Goal: Navigation & Orientation: Find specific page/section

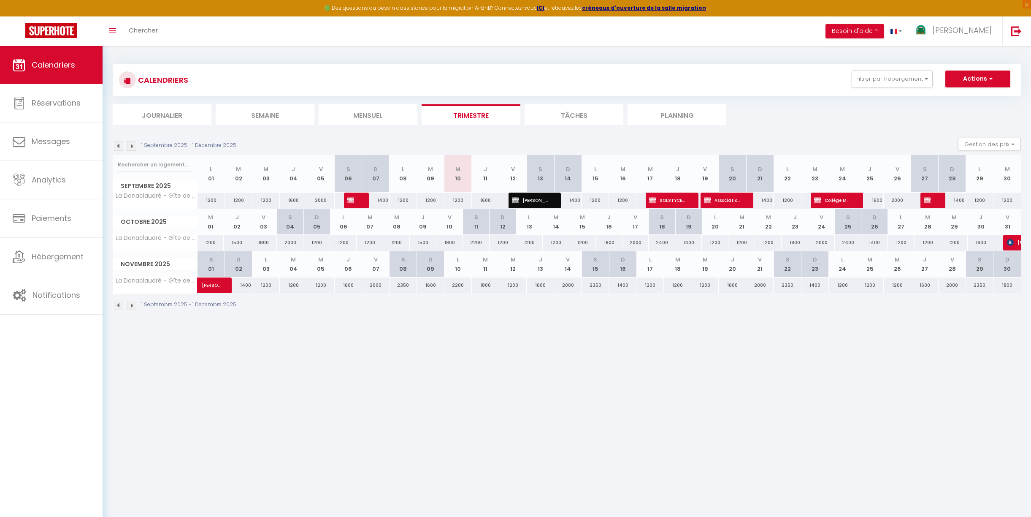
click at [131, 306] on img at bounding box center [131, 304] width 9 height 9
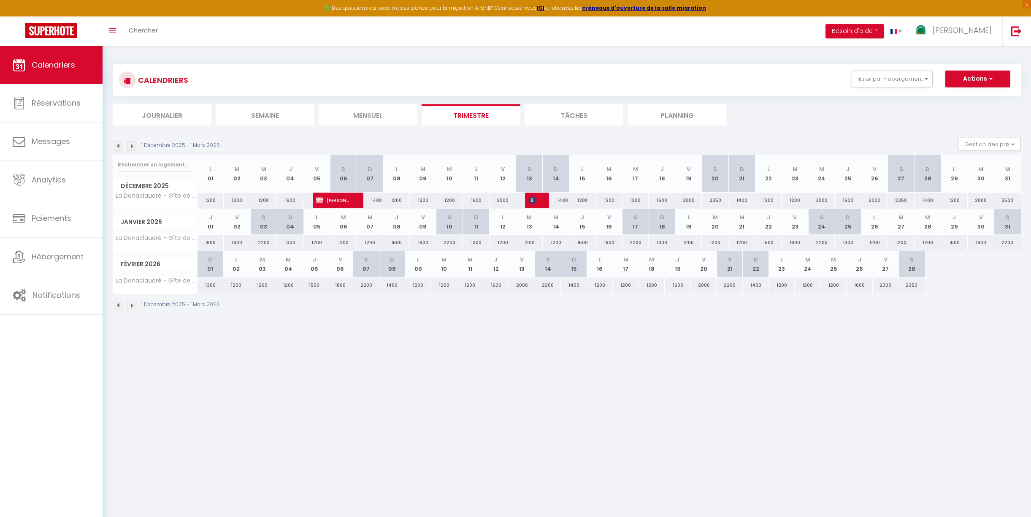
click at [131, 306] on img at bounding box center [131, 304] width 9 height 9
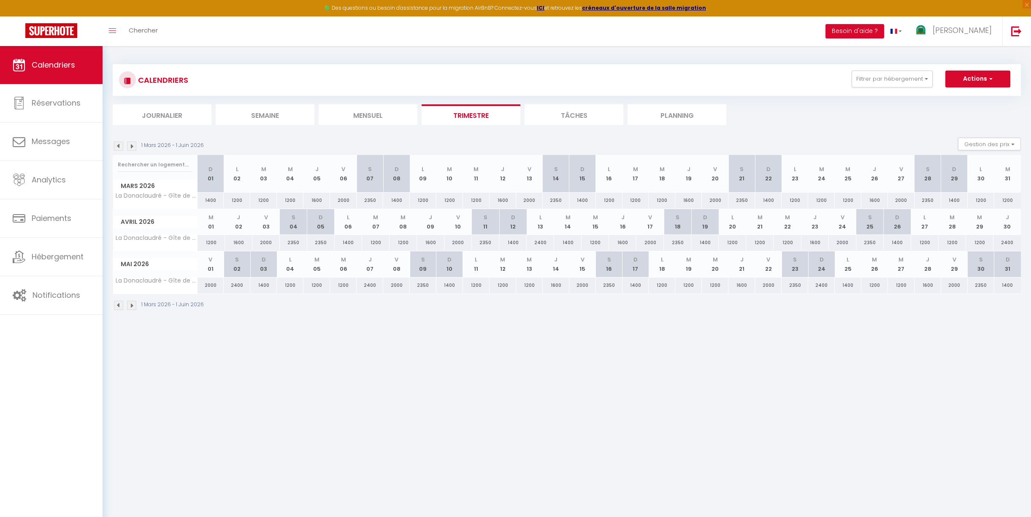
click at [131, 306] on img at bounding box center [131, 304] width 9 height 9
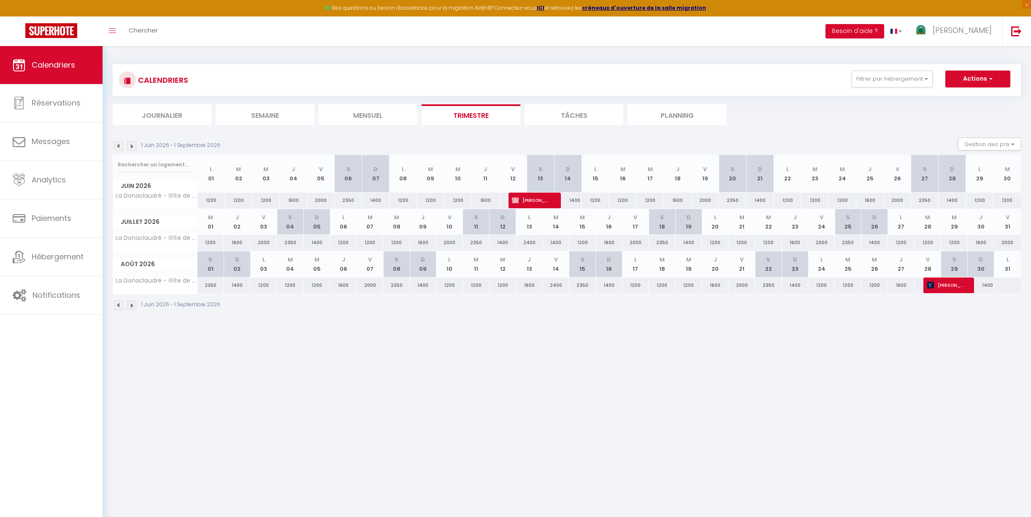
click at [117, 306] on img at bounding box center [118, 304] width 9 height 9
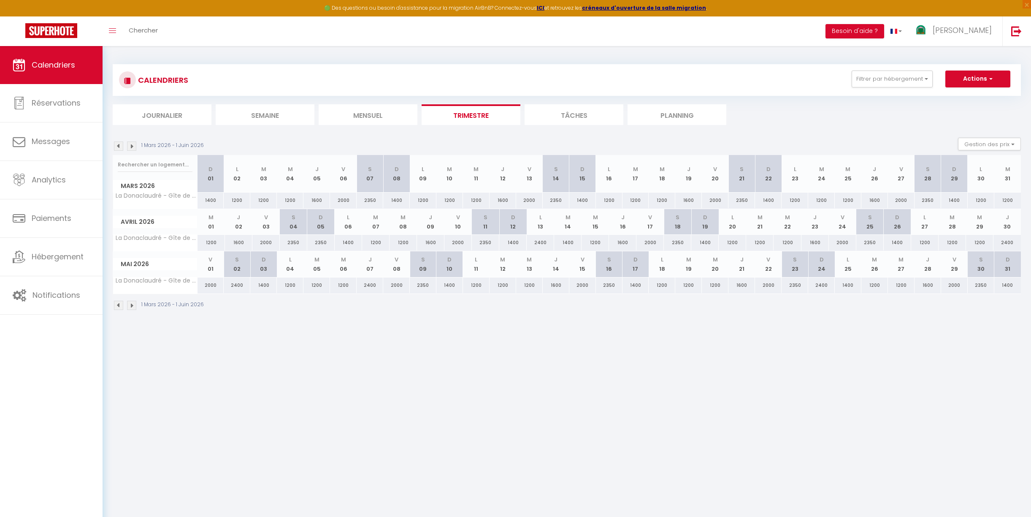
click at [119, 147] on img at bounding box center [118, 145] width 9 height 9
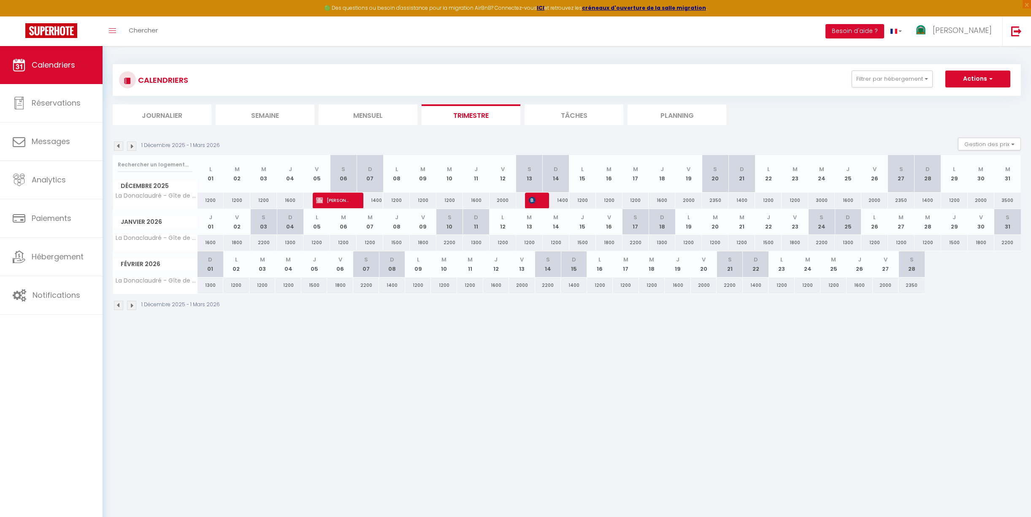
click at [119, 147] on img at bounding box center [118, 145] width 9 height 9
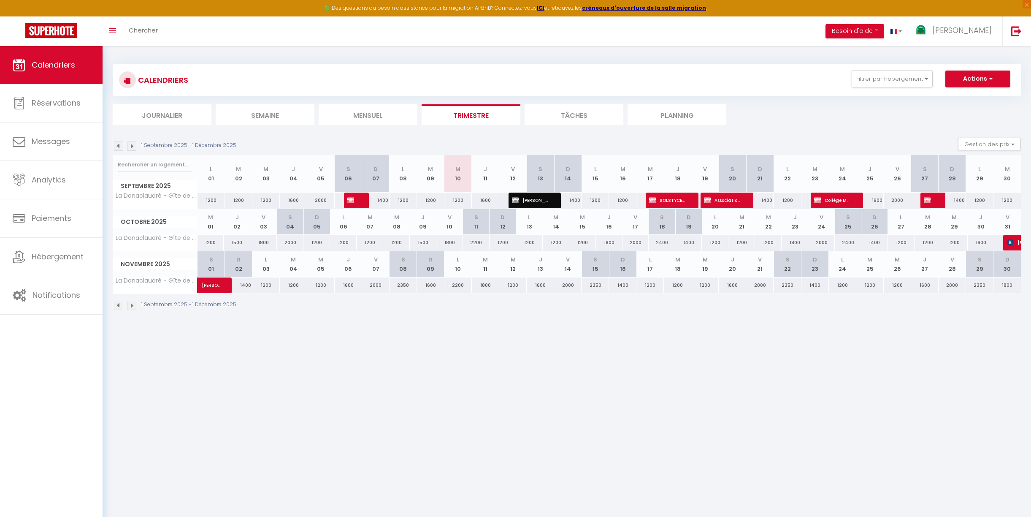
click at [554, 136] on section "1 Septembre 2025 - 1 Décembre 2025 Gestion des prix Nb Nuits minimum Règles Dis…" at bounding box center [567, 223] width 908 height 189
drag, startPoint x: 566, startPoint y: 137, endPoint x: 545, endPoint y: 140, distance: 20.4
click at [565, 138] on div "1 Septembre 2025 - 1 Décembre 2025 Gestion des prix Nb Nuits minimum Règles Dis…" at bounding box center [567, 146] width 908 height 17
drag, startPoint x: 538, startPoint y: 139, endPoint x: 556, endPoint y: 139, distance: 18.6
click at [538, 139] on div "1 Septembre 2025 - 1 Décembre 2025 Gestion des prix Nb Nuits minimum Règles Dis…" at bounding box center [567, 146] width 908 height 17
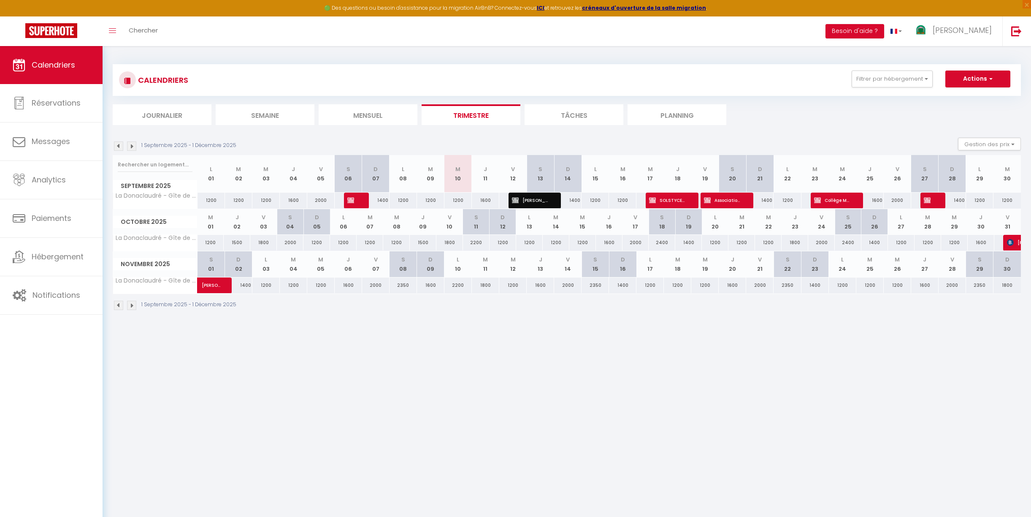
drag, startPoint x: 560, startPoint y: 139, endPoint x: 646, endPoint y: 139, distance: 86.1
click at [560, 139] on div "1 Septembre 2025 - 1 Décembre 2025 Gestion des prix Nb Nuits minimum Règles Dis…" at bounding box center [567, 146] width 908 height 17
click at [723, 138] on div "1 Septembre 2025 - 1 Décembre 2025 Gestion des prix Nb Nuits minimum Règles Dis…" at bounding box center [567, 146] width 908 height 17
click at [766, 138] on div "1 Septembre 2025 - 1 Décembre 2025 Gestion des prix Nb Nuits minimum Règles Dis…" at bounding box center [567, 146] width 908 height 17
drag, startPoint x: 731, startPoint y: 138, endPoint x: 750, endPoint y: 140, distance: 19.0
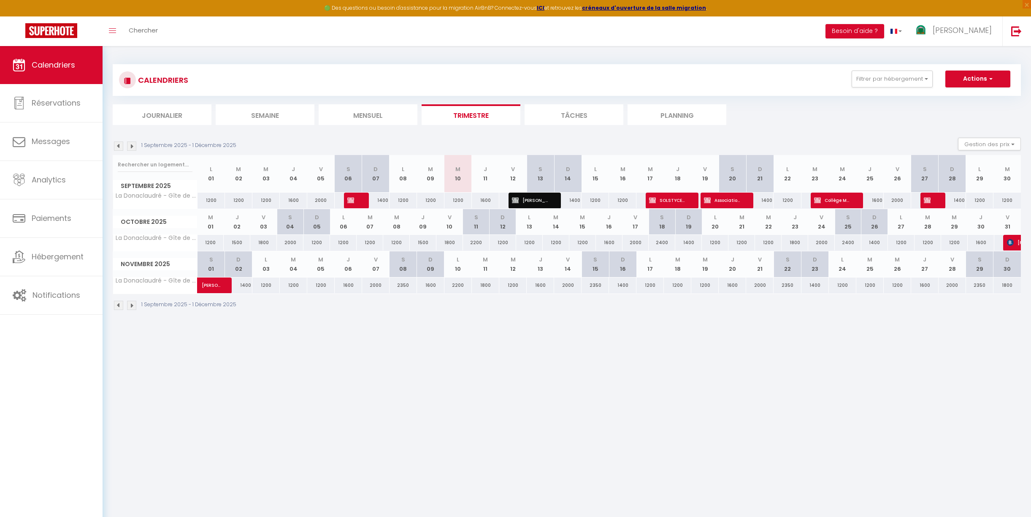
click at [731, 139] on div "1 Septembre 2025 - 1 Décembre 2025 Gestion des prix Nb Nuits minimum Règles Dis…" at bounding box center [567, 146] width 908 height 17
drag, startPoint x: 767, startPoint y: 140, endPoint x: 755, endPoint y: 140, distance: 12.2
click at [766, 140] on div "1 Septembre 2025 - 1 Décembre 2025 Gestion des prix Nb Nuits minimum Règles Dis…" at bounding box center [567, 146] width 908 height 17
drag, startPoint x: 732, startPoint y: 139, endPoint x: 748, endPoint y: 140, distance: 16.0
click at [732, 139] on div "1 Septembre 2025 - 1 Décembre 2025 Gestion des prix Nb Nuits minimum Règles Dis…" at bounding box center [567, 146] width 908 height 17
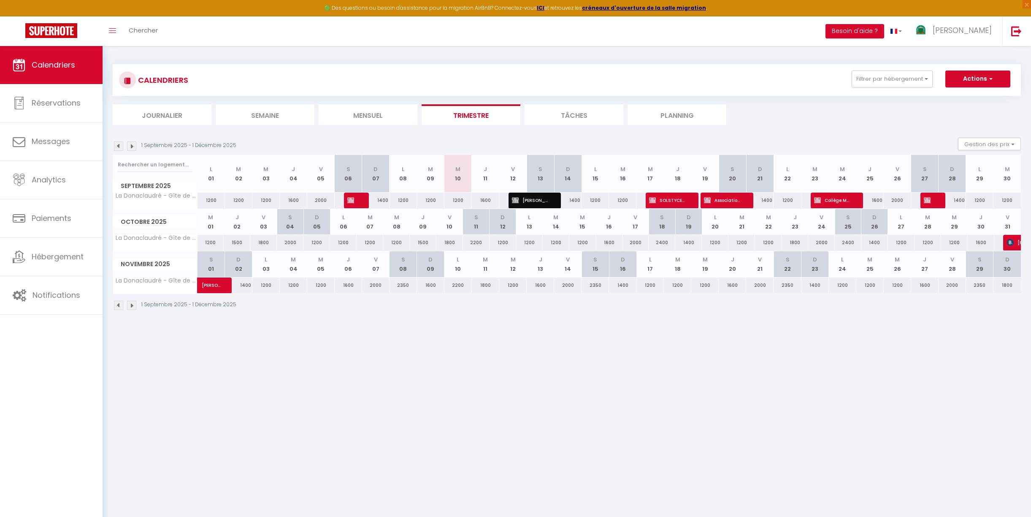
click at [763, 140] on div "1 Septembre 2025 - 1 Décembre 2025 Gestion des prix Nb Nuits minimum Règles Dis…" at bounding box center [567, 146] width 908 height 17
